Goal: Transaction & Acquisition: Download file/media

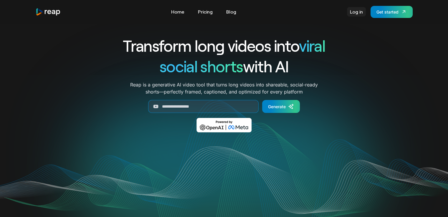
click at [356, 12] on link "Log in" at bounding box center [356, 11] width 19 height 9
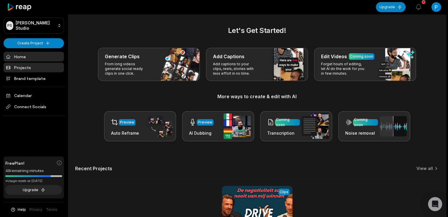
click at [35, 69] on link "Projects" at bounding box center [34, 68] width 60 height 10
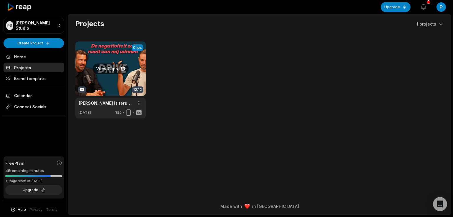
click at [113, 79] on link at bounding box center [110, 80] width 71 height 77
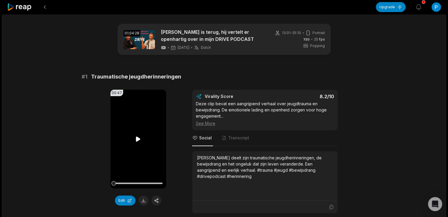
click at [137, 141] on icon at bounding box center [138, 139] width 7 height 7
click at [138, 139] on icon at bounding box center [138, 139] width 7 height 7
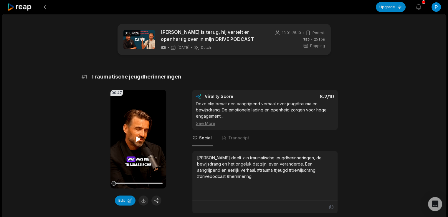
click at [139, 138] on icon at bounding box center [138, 139] width 4 height 5
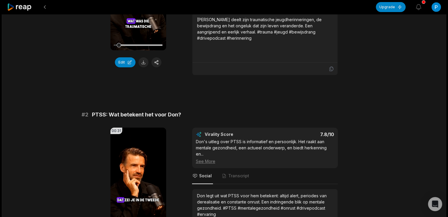
scroll to position [196, 0]
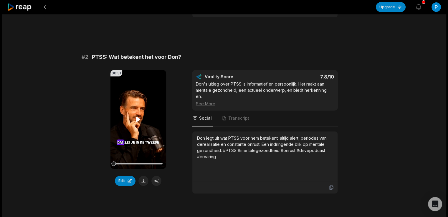
click at [136, 119] on icon at bounding box center [138, 119] width 4 height 5
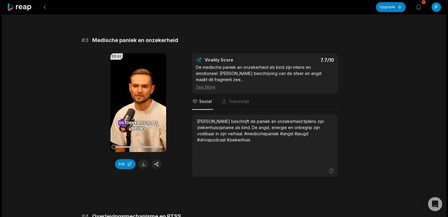
scroll to position [393, 0]
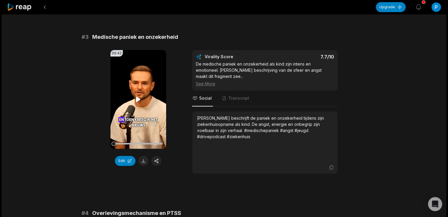
click at [136, 97] on icon at bounding box center [138, 99] width 4 height 5
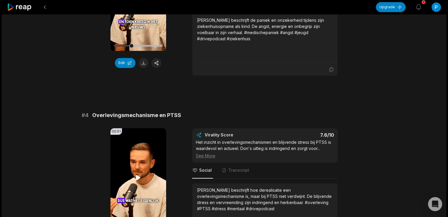
scroll to position [589, 0]
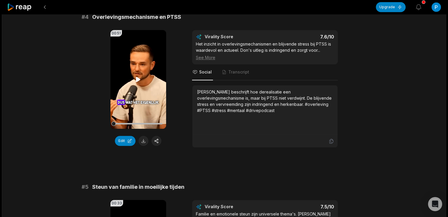
click at [140, 76] on icon at bounding box center [138, 79] width 7 height 7
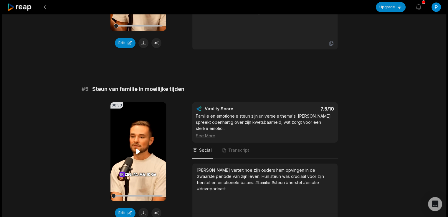
click at [152, 138] on video "Your browser does not support mp4 format." at bounding box center [138, 151] width 56 height 99
click at [137, 195] on div at bounding box center [138, 195] width 49 height 1
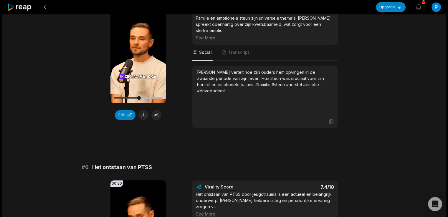
scroll to position [884, 0]
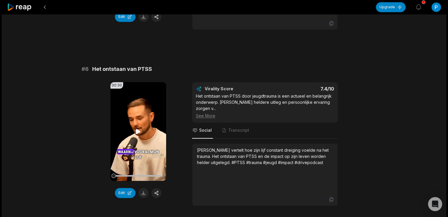
click at [137, 129] on icon at bounding box center [138, 131] width 4 height 5
click at [142, 188] on button at bounding box center [143, 193] width 10 height 10
click at [138, 128] on icon at bounding box center [138, 131] width 7 height 7
click at [243, 147] on div "Don vertelt hoe zijn lijf constant dreiging voelde na het trauma. Het ontstaan …" at bounding box center [265, 168] width 136 height 42
click at [307, 147] on div "Don vertelt hoe zijn lijf constant dreiging voelde na het trauma. Het ontstaan …" at bounding box center [265, 156] width 136 height 19
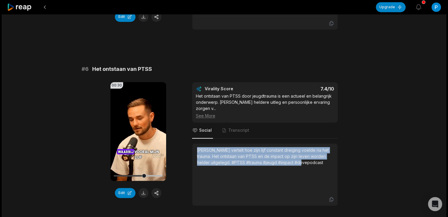
drag, startPoint x: 312, startPoint y: 143, endPoint x: 184, endPoint y: 130, distance: 128.8
click at [184, 130] on div "00:30 Your browser does not support mp4 format. Edit Virality Score 7.4 /10 Het…" at bounding box center [224, 144] width 285 height 124
copy div "Don vertelt hoe zijn lijf constant dreiging voelde na het trauma. Het ontstaan …"
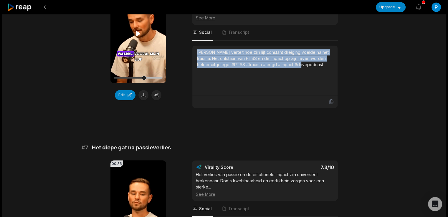
scroll to position [1080, 0]
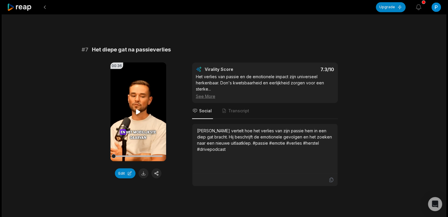
click at [138, 108] on icon at bounding box center [138, 111] width 7 height 7
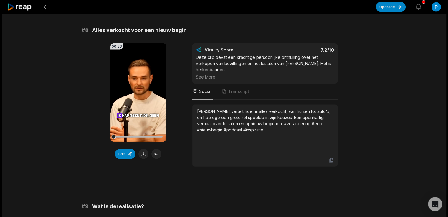
scroll to position [1277, 0]
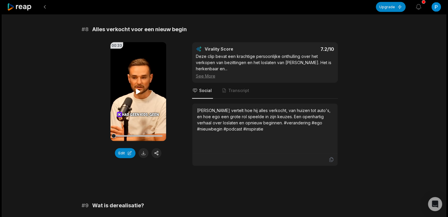
click at [138, 89] on icon at bounding box center [138, 91] width 4 height 5
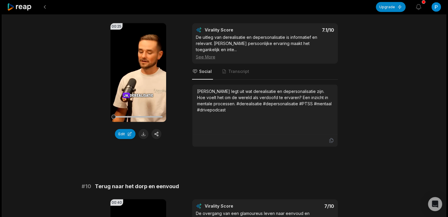
scroll to position [1473, 0]
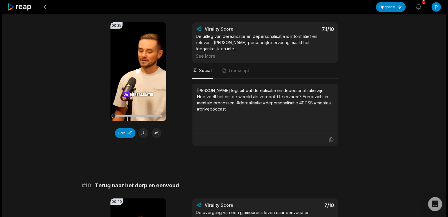
click at [140, 68] on icon at bounding box center [138, 71] width 7 height 7
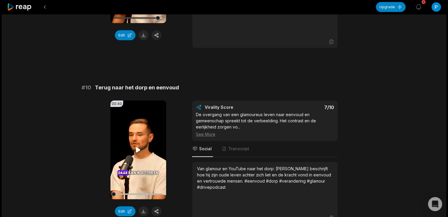
click at [136, 147] on icon at bounding box center [138, 150] width 7 height 7
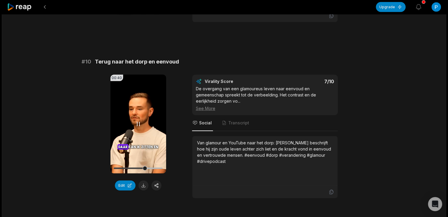
scroll to position [1608, 0]
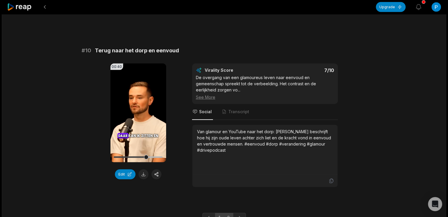
click at [227, 213] on link "2" at bounding box center [229, 217] width 10 height 9
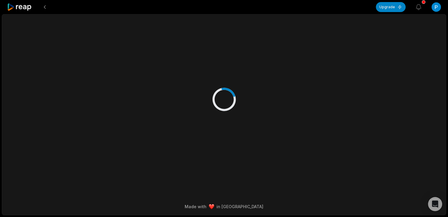
scroll to position [0, 0]
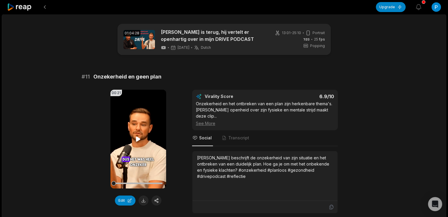
click at [140, 137] on icon at bounding box center [138, 139] width 7 height 7
click at [141, 200] on button at bounding box center [143, 201] width 10 height 10
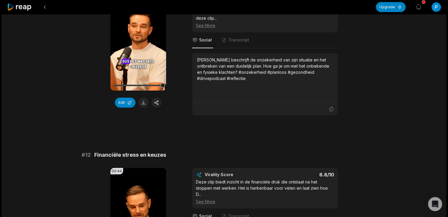
scroll to position [196, 0]
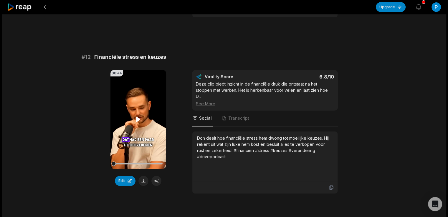
click at [139, 117] on icon at bounding box center [138, 119] width 4 height 5
click at [139, 116] on icon at bounding box center [138, 119] width 7 height 7
click at [143, 176] on button at bounding box center [143, 181] width 10 height 10
drag, startPoint x: 134, startPoint y: 113, endPoint x: 141, endPoint y: 111, distance: 6.4
click at [135, 116] on icon at bounding box center [138, 119] width 7 height 7
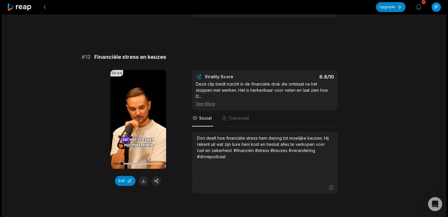
drag, startPoint x: 230, startPoint y: 150, endPoint x: 232, endPoint y: 147, distance: 3.4
click at [230, 150] on div "Don deelt hoe financiële stress hem dwong tot moeilijke keuzes. Hij rekent uit …" at bounding box center [265, 156] width 136 height 42
drag, startPoint x: 237, startPoint y: 145, endPoint x: 162, endPoint y: 117, distance: 80.1
click at [162, 117] on div "00:44 Your browser does not support mp4 format. Edit Virality Score 6.8 /10 Dez…" at bounding box center [224, 132] width 285 height 124
click at [218, 139] on div "Don deelt hoe financiële stress hem dwong tot moeilijke keuzes. Hij rekent uit …" at bounding box center [265, 147] width 136 height 25
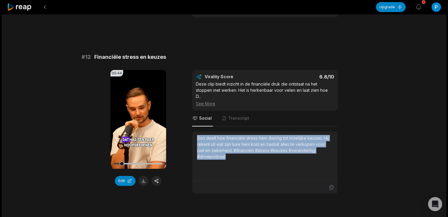
drag, startPoint x: 234, startPoint y: 144, endPoint x: 192, endPoint y: 123, distance: 46.8
click at [192, 131] on div "Don deelt hoe financiële stress hem dwong tot moeilijke keuzes. Hij rekent uit …" at bounding box center [265, 162] width 146 height 63
copy div "Don deelt hoe financiële stress hem dwong tot moeilijke keuzes. Hij rekent uit …"
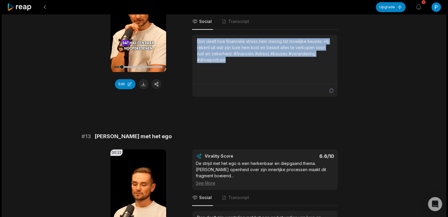
scroll to position [388, 0]
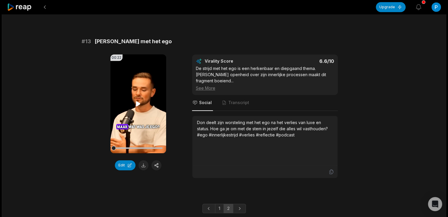
click at [136, 100] on icon at bounding box center [138, 103] width 7 height 7
click at [145, 161] on button at bounding box center [143, 166] width 10 height 10
click at [265, 120] on div "Don deelt zijn worsteling met het ego na het verlies van luxe en status. Hoe ga…" at bounding box center [265, 129] width 136 height 19
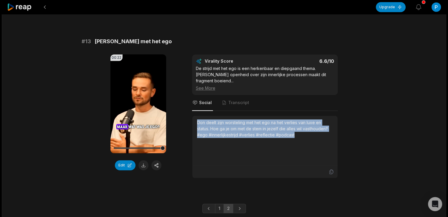
drag, startPoint x: 298, startPoint y: 117, endPoint x: 187, endPoint y: 100, distance: 112.4
click at [187, 100] on div "00:22 Your browser does not support mp4 format. Edit Virality Score 6.6 /10 De …" at bounding box center [224, 117] width 285 height 124
copy div "Don deelt zijn worsteling met het ego na het verlies van luxe en status. Hoe ga…"
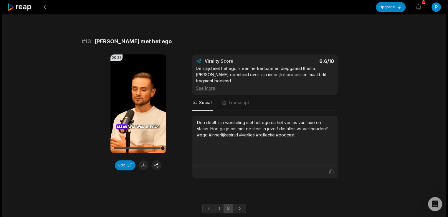
click at [352, 55] on div "00:22 Your browser does not support mp4 format. Edit Virality Score 6.6 /10 De …" at bounding box center [224, 117] width 285 height 124
